Goal: Task Accomplishment & Management: Complete application form

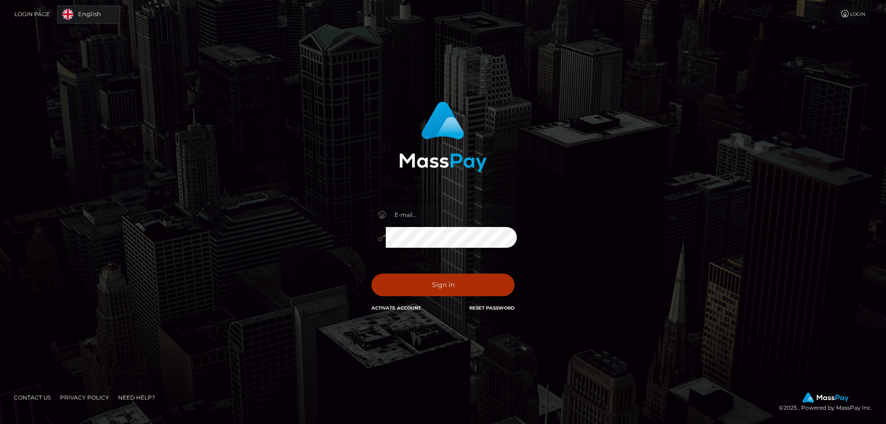
click at [457, 212] on input "email" at bounding box center [451, 214] width 131 height 21
type input "[EMAIL_ADDRESS][DOMAIN_NAME]"
click at [440, 289] on button "Sign in" at bounding box center [442, 285] width 143 height 23
click at [433, 283] on button "Sign in" at bounding box center [442, 285] width 143 height 23
click at [479, 282] on button "Sign in" at bounding box center [442, 285] width 143 height 23
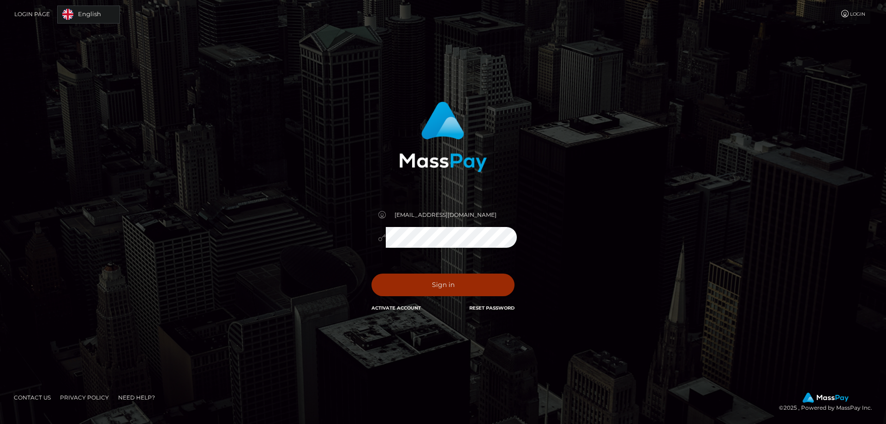
click at [418, 278] on button "Sign in" at bounding box center [442, 285] width 143 height 23
click at [421, 278] on button "Sign in" at bounding box center [442, 285] width 143 height 23
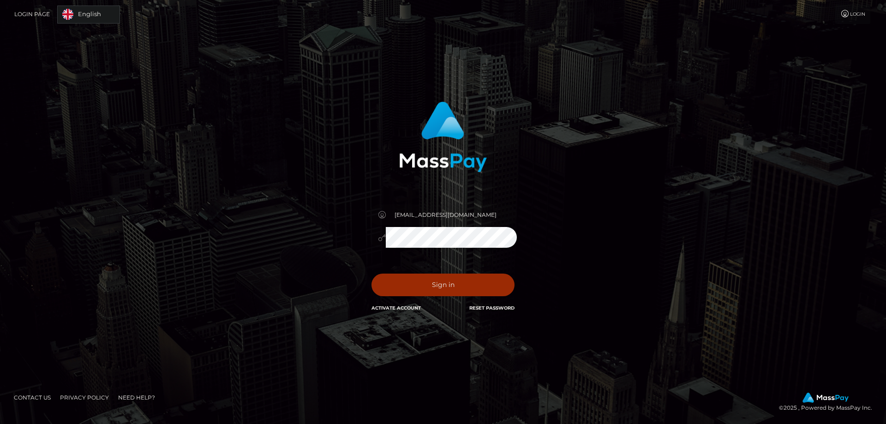
click at [454, 282] on button "Sign in" at bounding box center [442, 285] width 143 height 23
click at [629, 122] on div "In order to protect your account, we're utilizing the help of a captcha service…" at bounding box center [443, 212] width 526 height 235
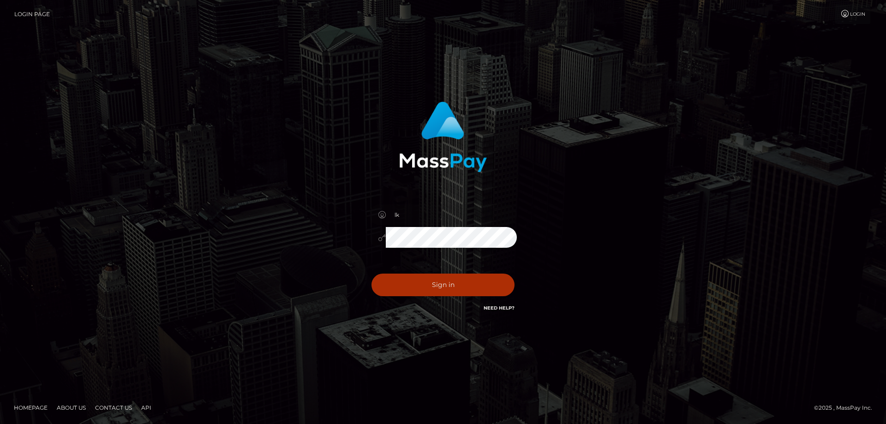
type input "l"
type input "[EMAIL_ADDRESS][DOMAIN_NAME]"
click at [441, 285] on button "Sign in" at bounding box center [442, 285] width 143 height 23
click at [445, 280] on button "Sign in" at bounding box center [442, 285] width 143 height 23
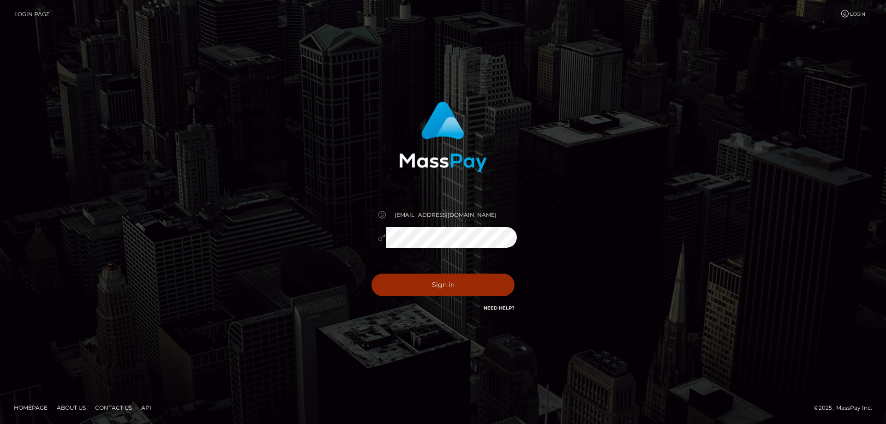
click at [445, 280] on button "Sign in" at bounding box center [442, 285] width 143 height 23
click at [445, 282] on button "Sign in" at bounding box center [442, 285] width 143 height 23
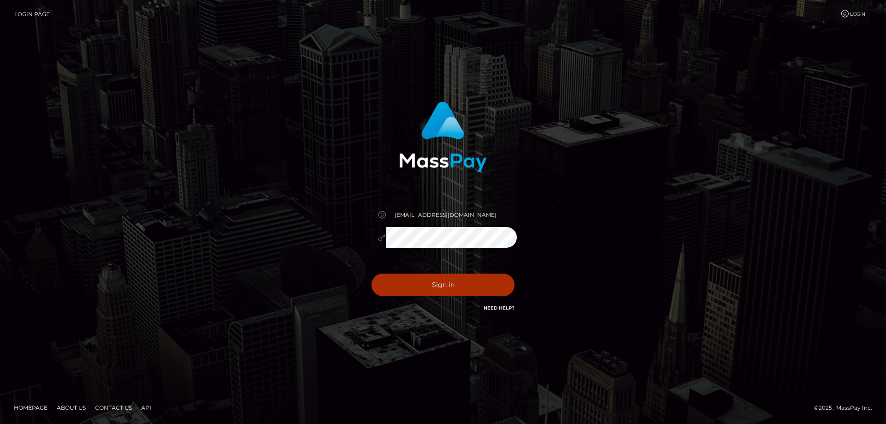
drag, startPoint x: 256, startPoint y: 342, endPoint x: 252, endPoint y: 345, distance: 5.6
click at [256, 342] on div "[EMAIL_ADDRESS][DOMAIN_NAME]" at bounding box center [443, 211] width 886 height 373
